Goal: Task Accomplishment & Management: Use online tool/utility

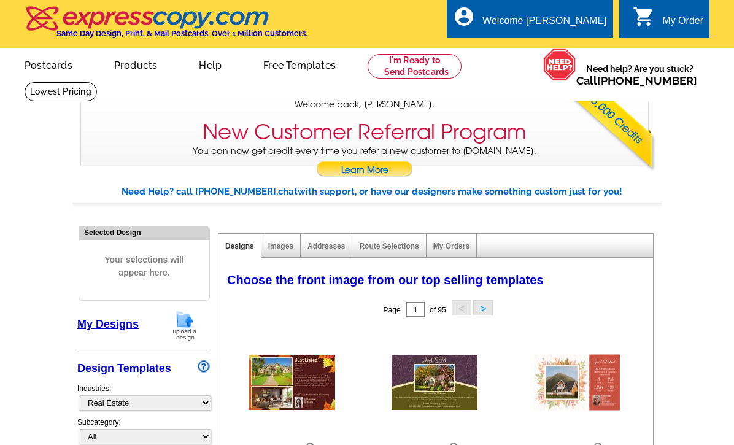
select select "785"
click at [112, 330] on link "My Designs" at bounding box center [107, 324] width 61 height 12
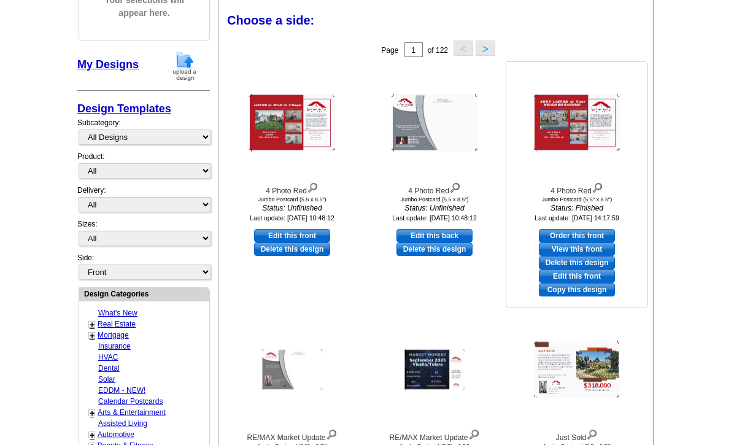
scroll to position [268, 0]
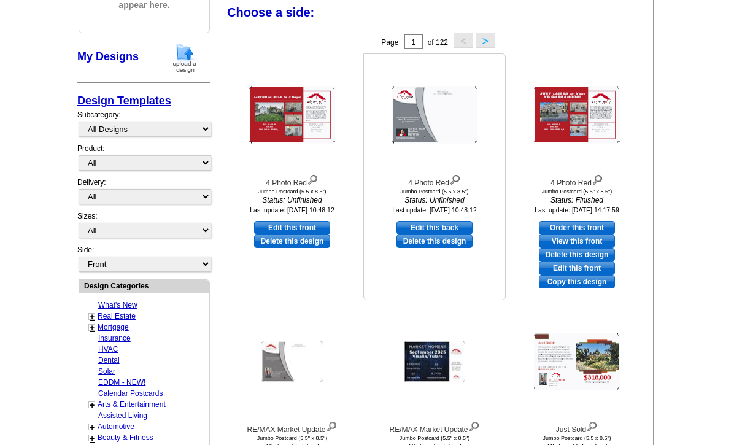
click at [434, 139] on img at bounding box center [435, 115] width 86 height 57
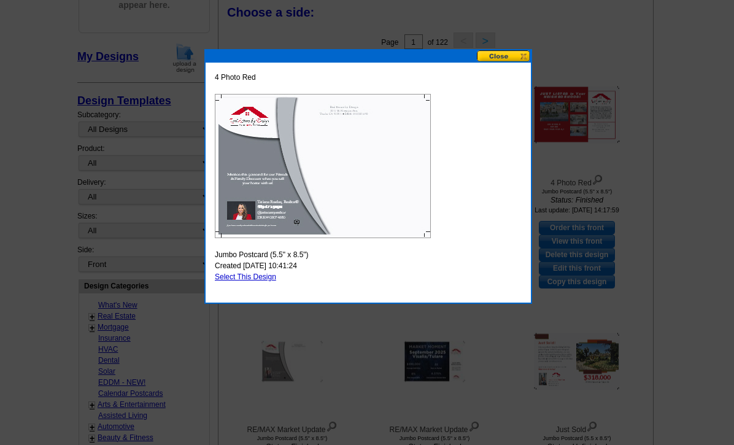
click at [492, 57] on button at bounding box center [504, 56] width 54 height 12
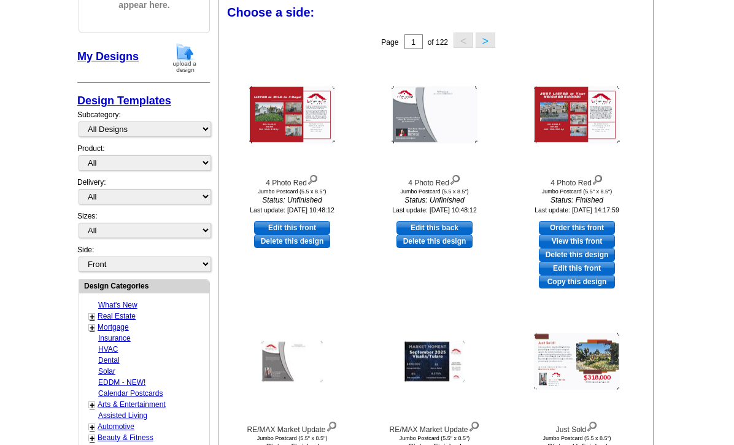
click at [0, 374] on main "Need Help? call 800-260-5887, chat with support, or have our designers make som…" at bounding box center [367, 344] width 734 height 855
click at [0, 388] on main "Need Help? call 800-260-5887, chat with support, or have our designers make som…" at bounding box center [367, 344] width 734 height 855
click at [3, 351] on main "Need Help? call 800-260-5887, chat with support, or have our designers make som…" at bounding box center [367, 344] width 734 height 855
click at [290, 235] on link "Edit this front" at bounding box center [292, 228] width 76 height 14
select select "2"
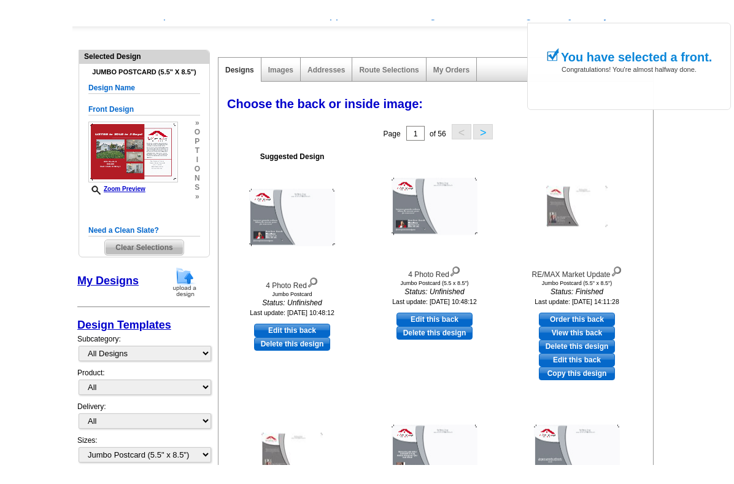
scroll to position [201, 0]
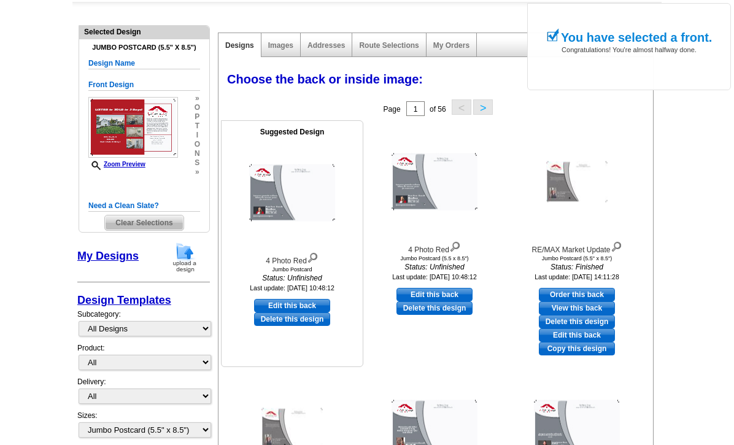
click at [293, 312] on link "Edit this back" at bounding box center [292, 306] width 76 height 14
select select "front"
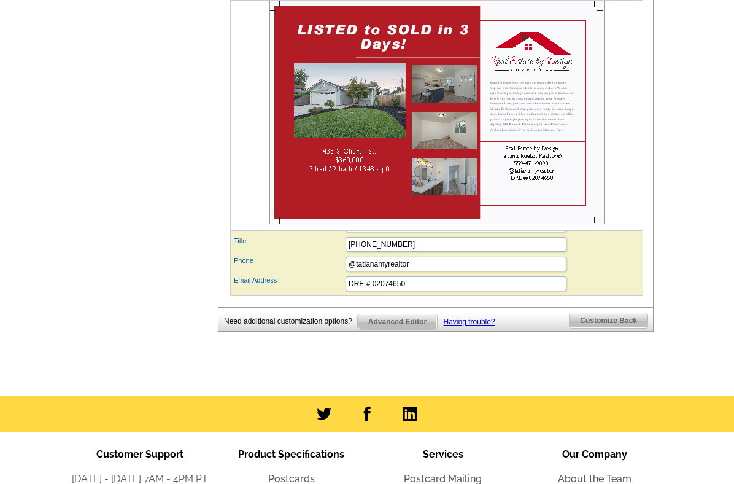
scroll to position [507, 0]
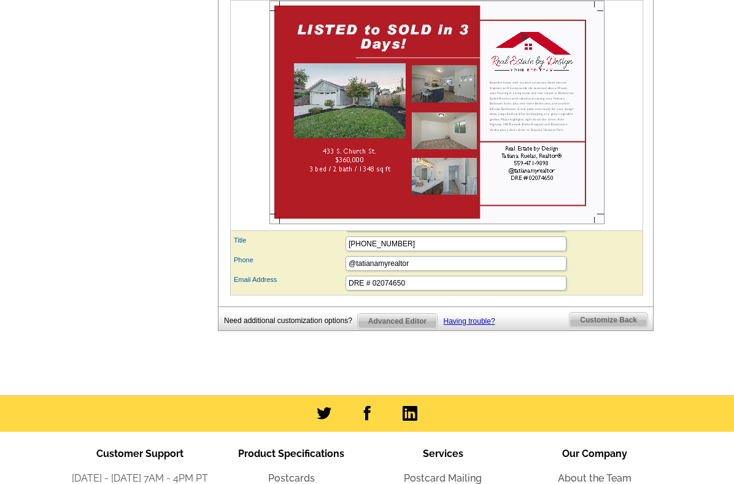
click at [397, 320] on span "Advanced Editor" at bounding box center [397, 321] width 79 height 15
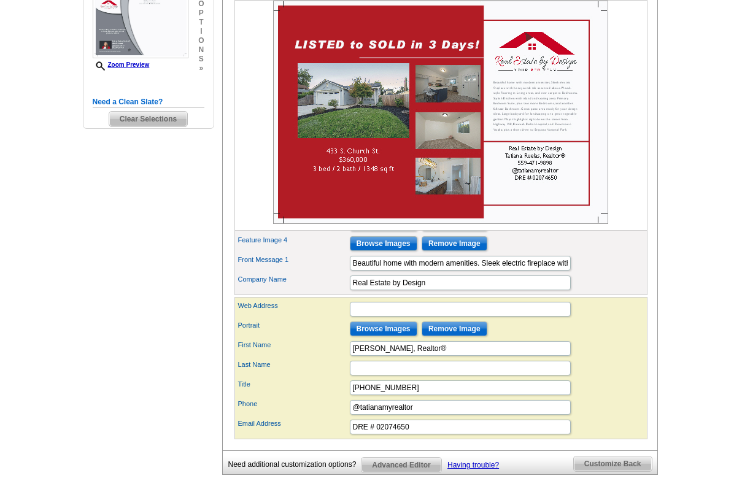
scroll to position [374, 0]
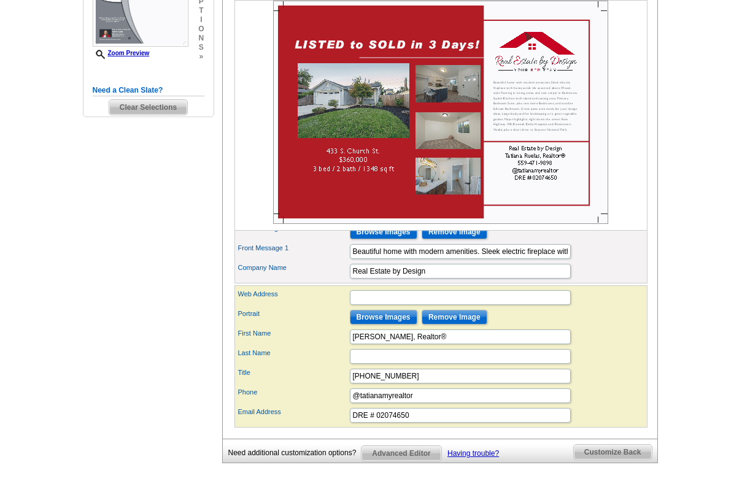
click at [392, 456] on span "Advanced Editor" at bounding box center [401, 453] width 79 height 15
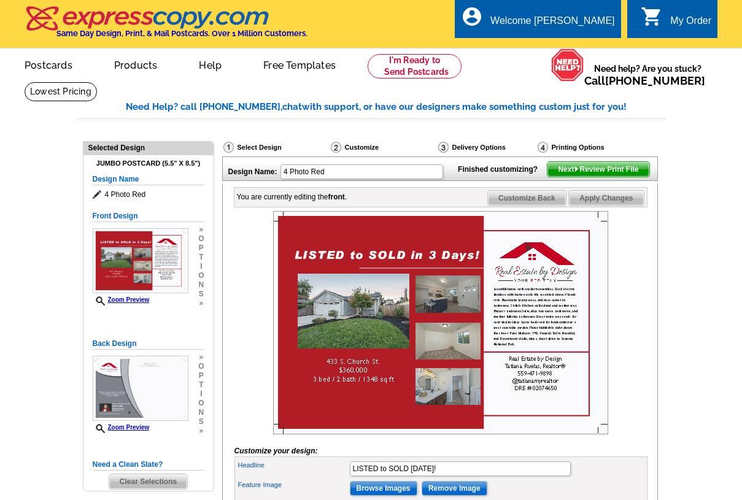
click at [0, 299] on main "Need Help? call 800-260-5887, chat with support, or have our designers make som…" at bounding box center [371, 501] width 742 height 802
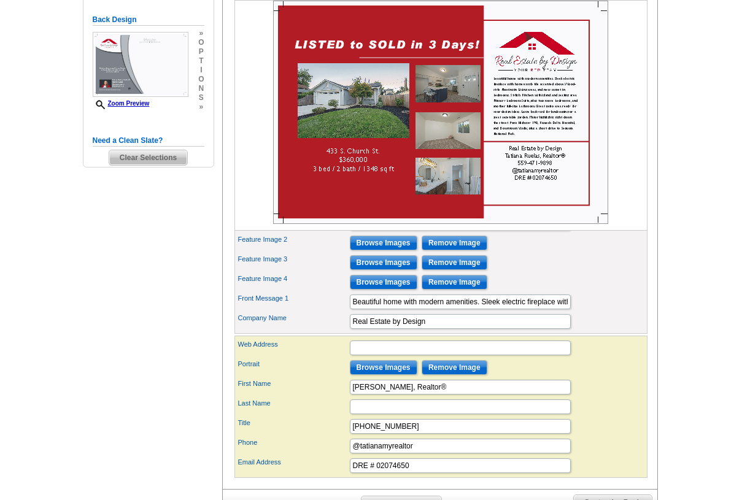
scroll to position [374, 0]
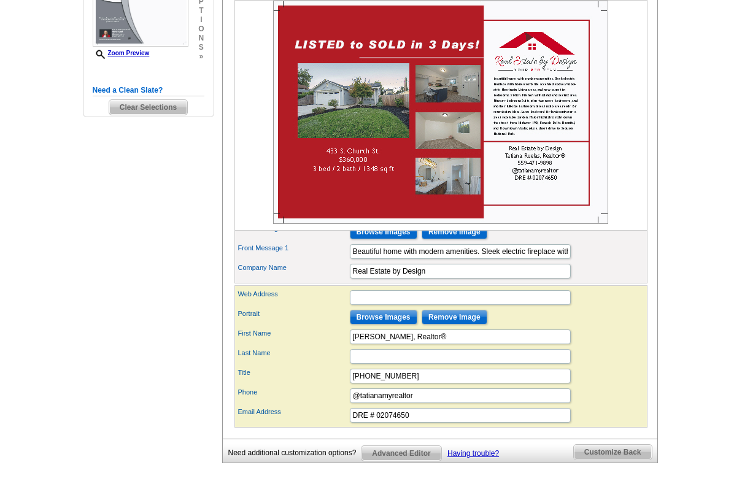
click at [406, 457] on span "Advanced Editor" at bounding box center [401, 453] width 79 height 15
